Goal: Check status: Check status

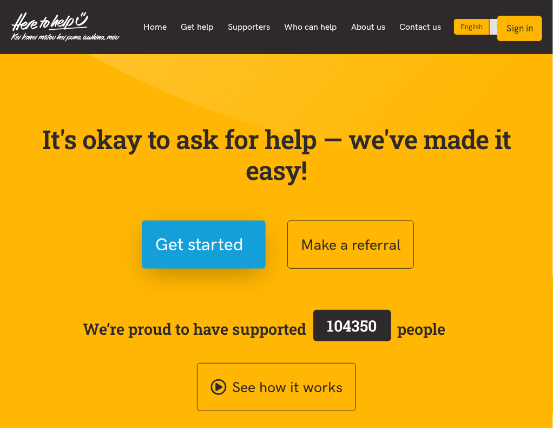
click at [516, 30] on button "Sign in" at bounding box center [519, 28] width 45 height 25
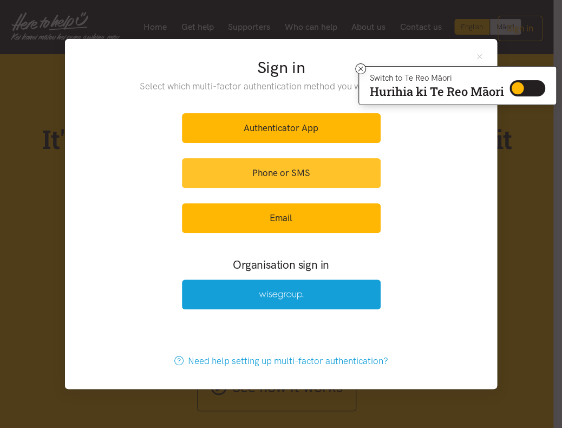
click at [344, 172] on link "Phone or SMS" at bounding box center [281, 173] width 199 height 30
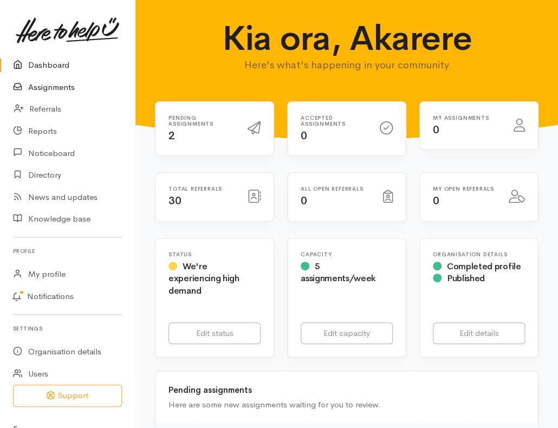
click at [63, 89] on link "Assignments" at bounding box center [67, 87] width 135 height 22
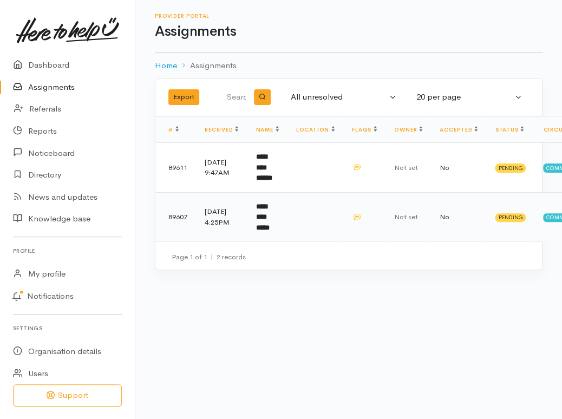
click at [311, 224] on td at bounding box center [315, 216] width 56 height 49
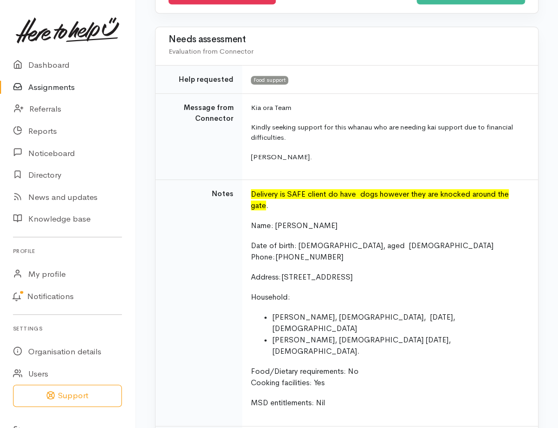
scroll to position [217, 0]
click at [63, 84] on link "Assignments" at bounding box center [67, 87] width 135 height 22
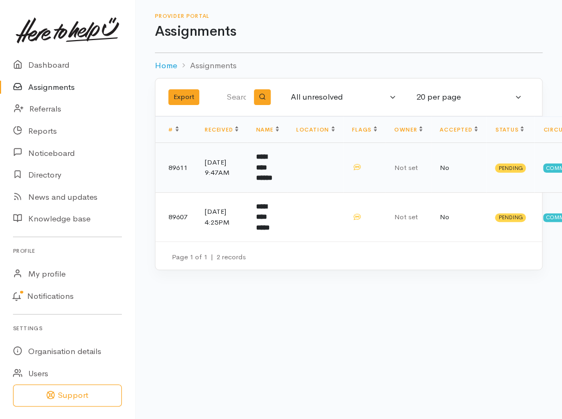
click at [266, 177] on td "**********" at bounding box center [267, 168] width 40 height 50
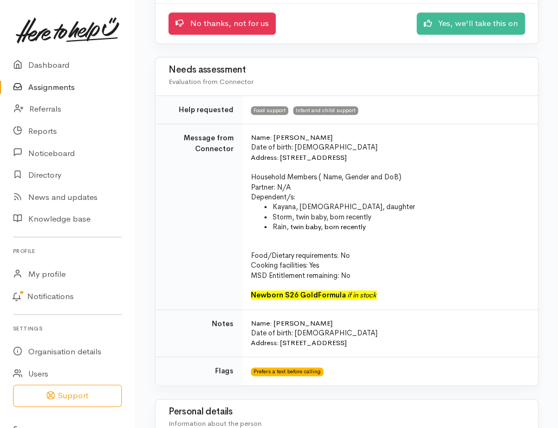
scroll to position [162, 0]
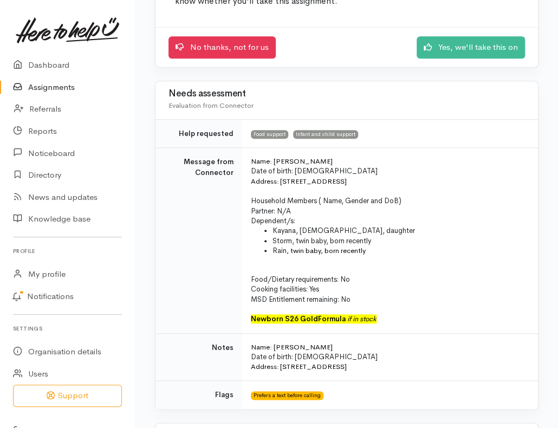
click at [36, 84] on link "Assignments" at bounding box center [67, 87] width 135 height 22
